Goal: Task Accomplishment & Management: Use online tool/utility

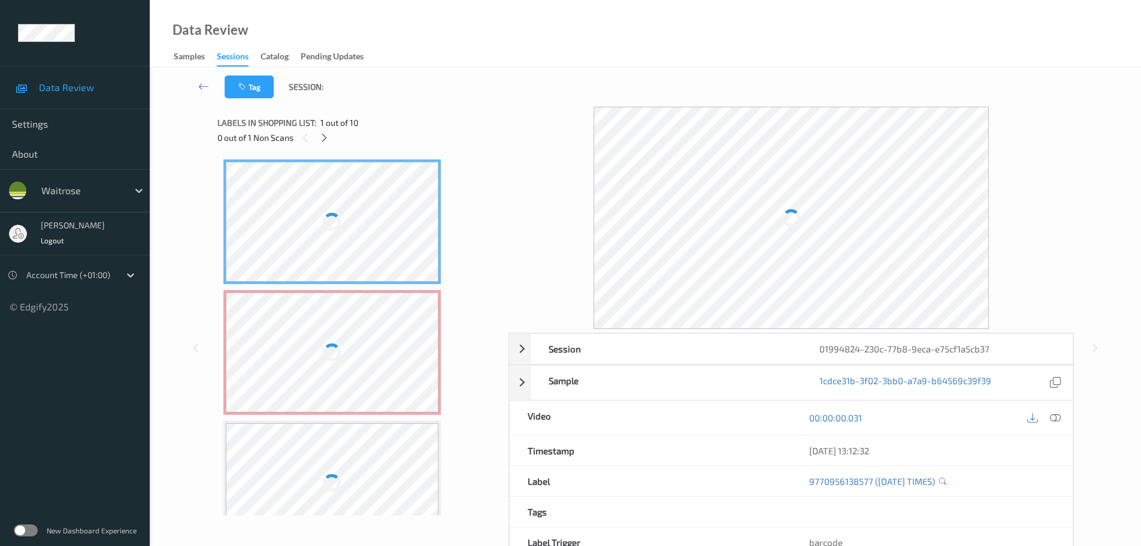
click at [315, 141] on div "0 out of 1 Non Scans" at bounding box center [358, 137] width 283 height 15
click at [317, 142] on div "0 out of 1 Non Scans" at bounding box center [358, 137] width 283 height 15
click at [319, 142] on div at bounding box center [324, 137] width 15 height 15
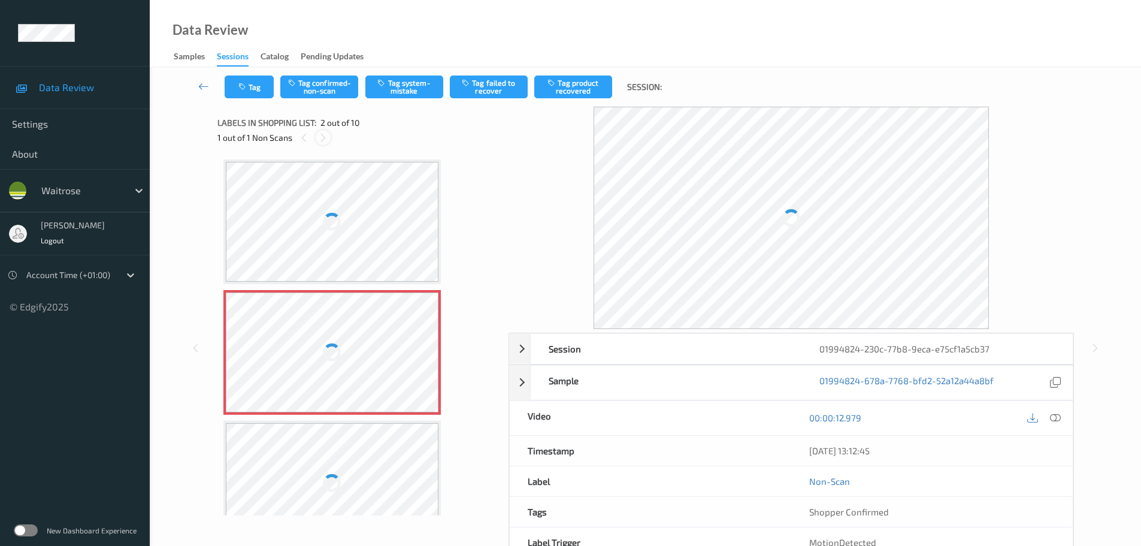
scroll to position [6, 0]
click at [1058, 423] on div at bounding box center [1056, 418] width 16 height 16
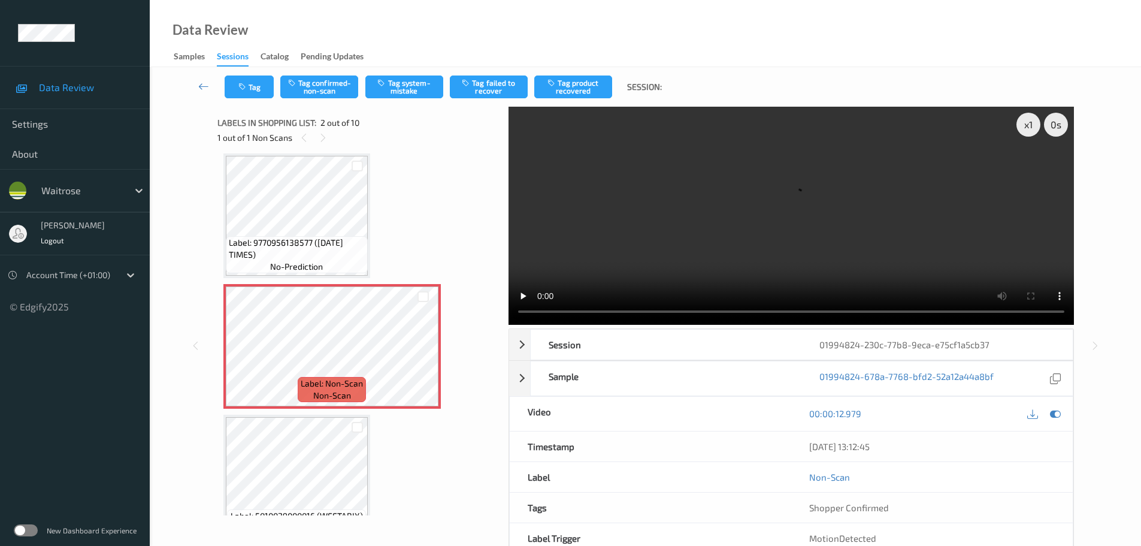
scroll to position [0, 0]
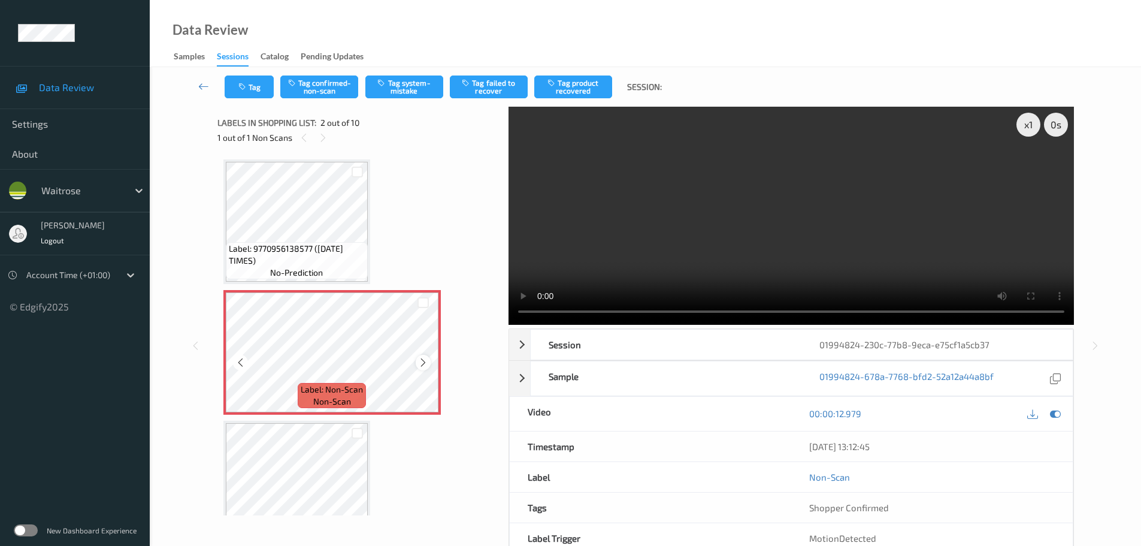
click at [425, 359] on icon at bounding box center [423, 362] width 10 height 11
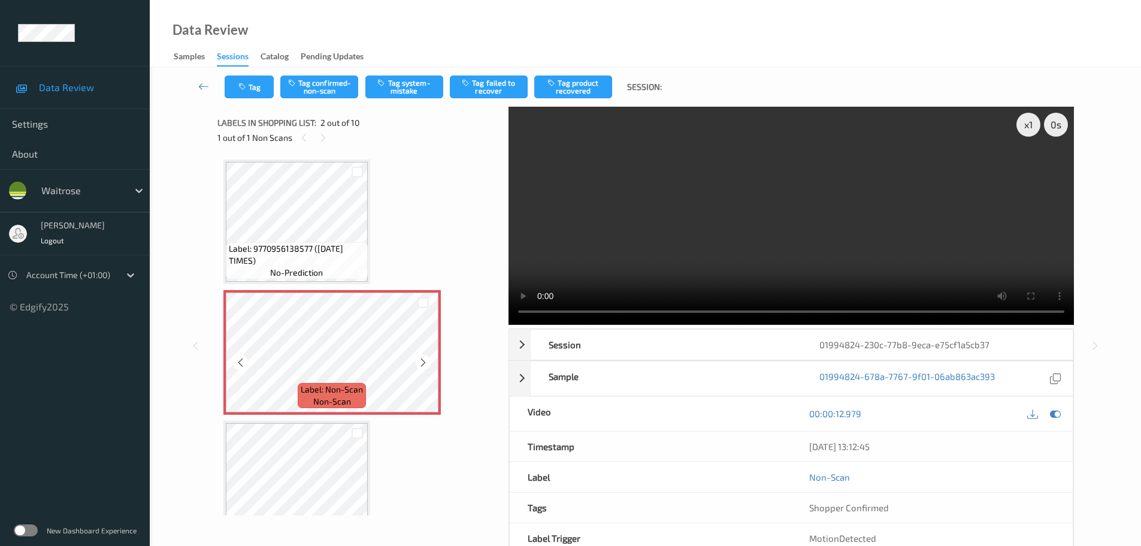
click at [425, 359] on icon at bounding box center [423, 362] width 10 height 11
click at [424, 365] on icon at bounding box center [423, 362] width 10 height 11
click at [414, 90] on button "Tag system-mistake" at bounding box center [404, 86] width 78 height 23
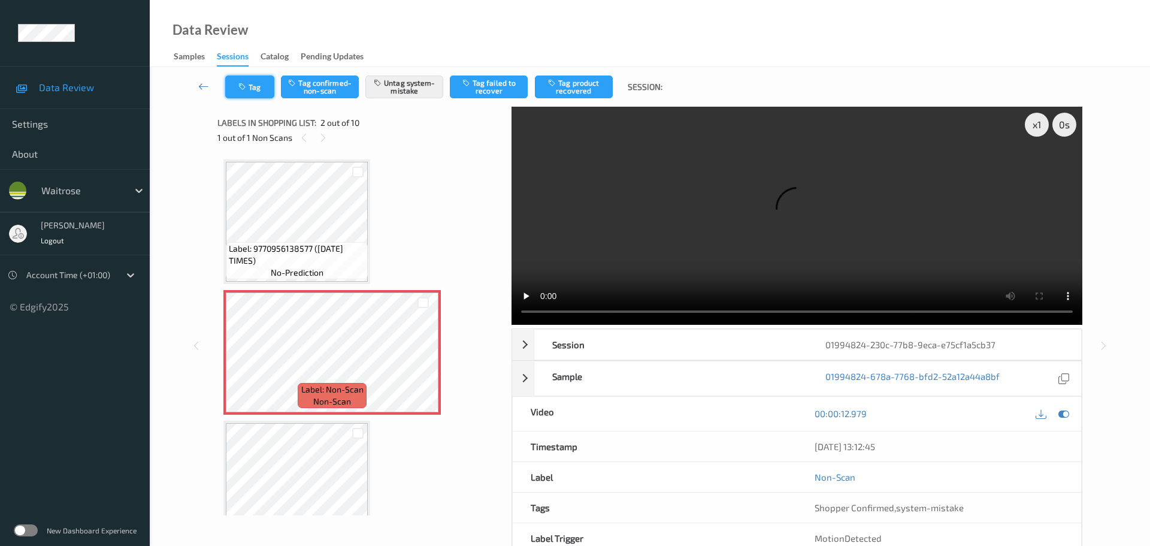
click at [250, 87] on button "Tag" at bounding box center [249, 86] width 49 height 23
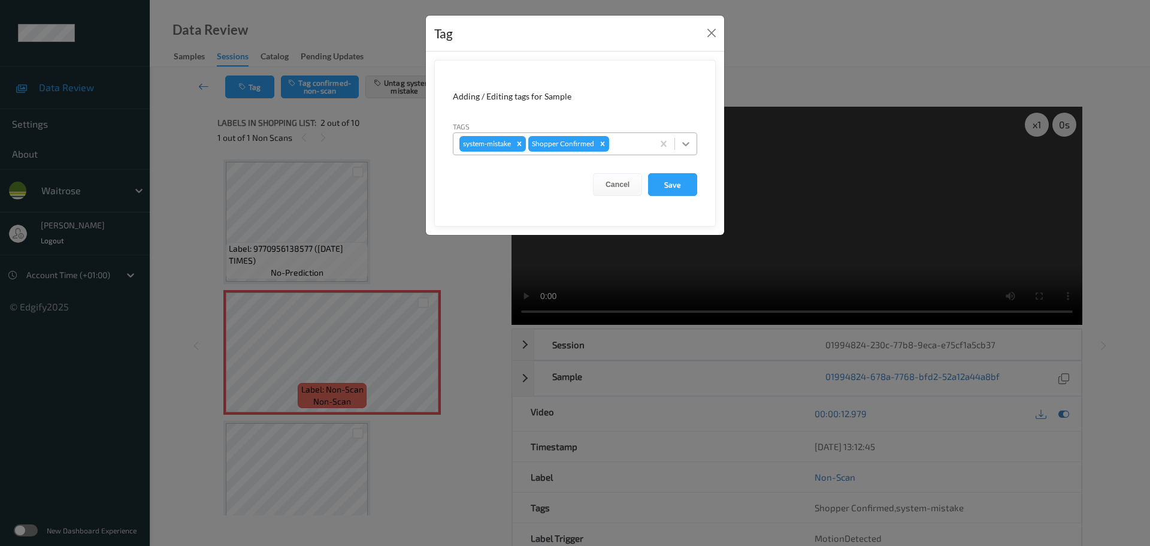
click at [693, 143] on div at bounding box center [686, 144] width 22 height 22
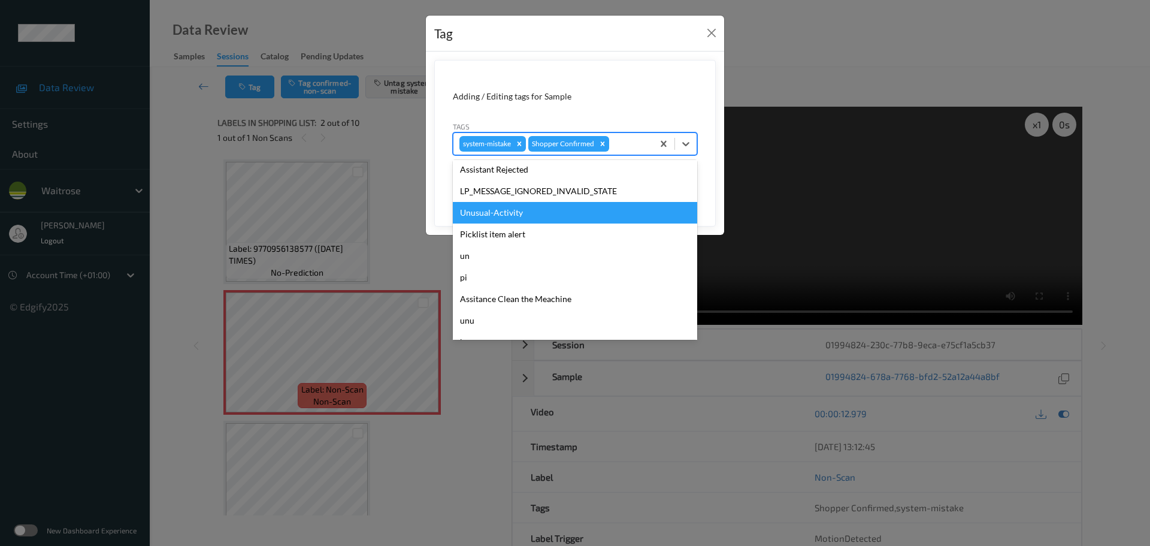
scroll to position [299, 0]
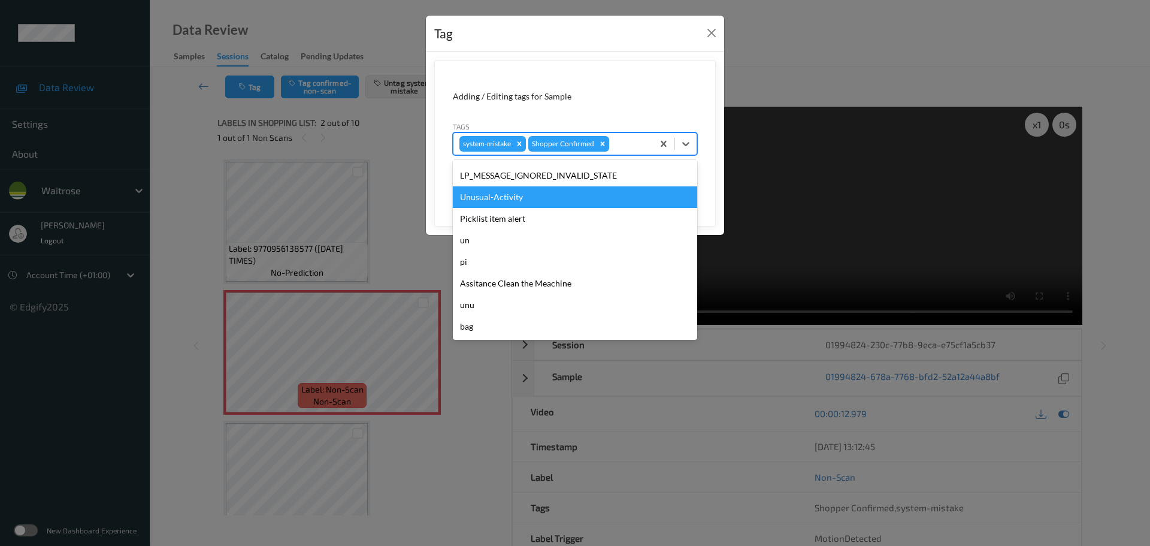
click at [500, 194] on div "Unusual-Activity" at bounding box center [575, 197] width 244 height 22
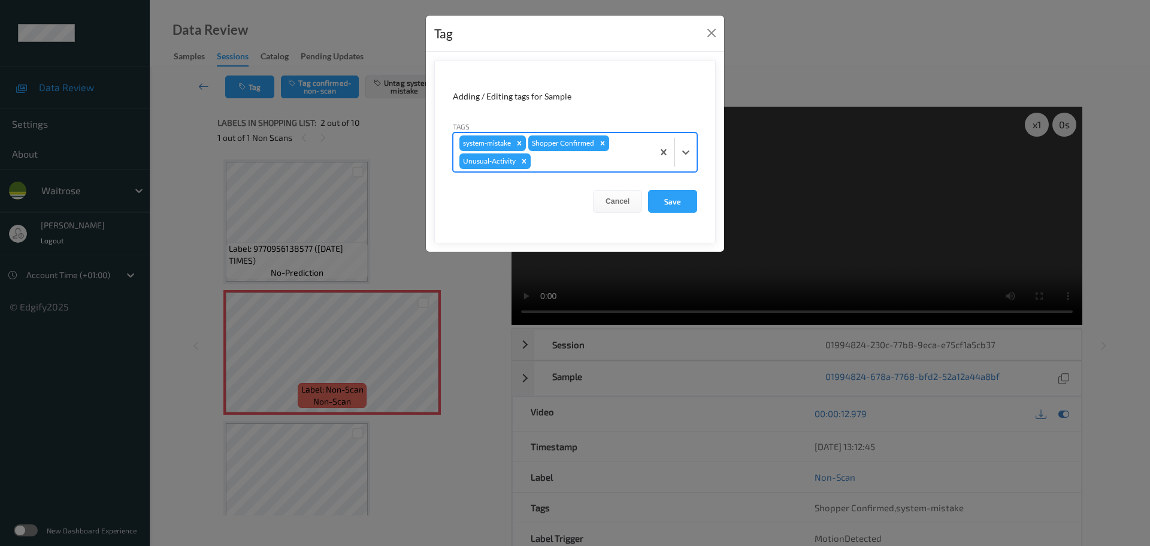
click at [667, 189] on form "Adding / Editing tags for Sample Tags option Unusual-Activity, selected. Select…" at bounding box center [575, 151] width 282 height 183
click at [669, 192] on button "Save" at bounding box center [672, 201] width 49 height 23
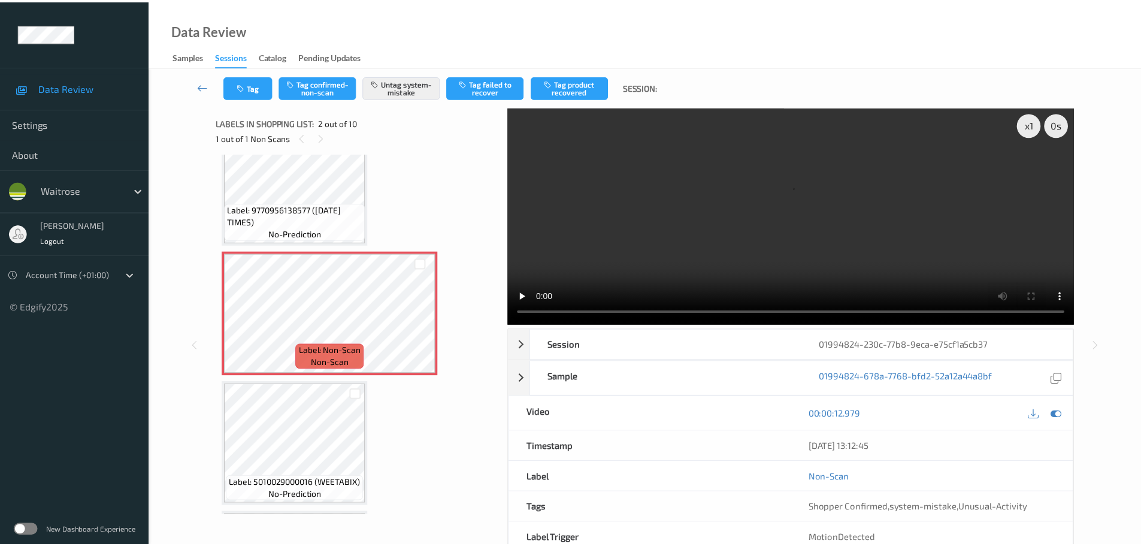
scroll to position [60, 0]
